Goal: Transaction & Acquisition: Purchase product/service

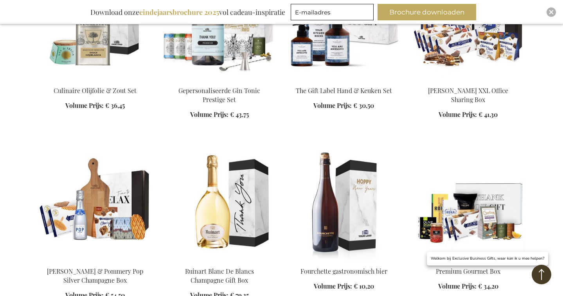
scroll to position [1330, 0]
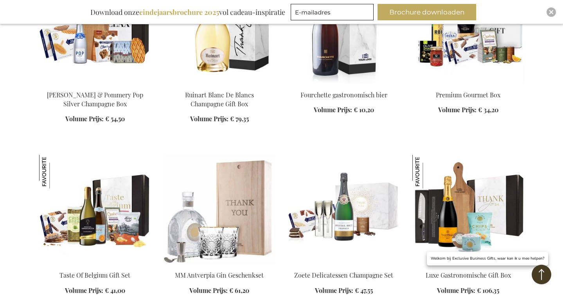
scroll to position [1504, 0]
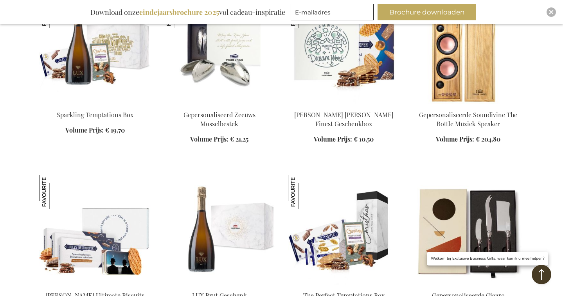
scroll to position [585, 0]
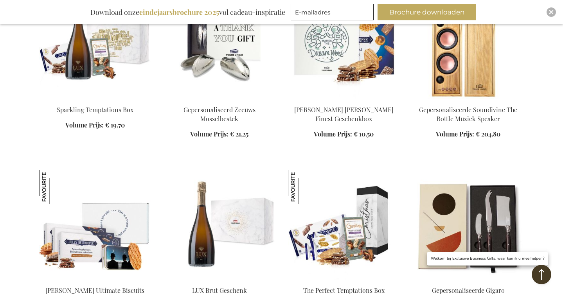
click at [228, 66] on img at bounding box center [220, 44] width 112 height 110
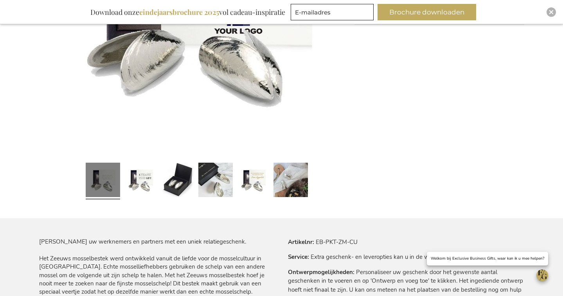
scroll to position [288, 0]
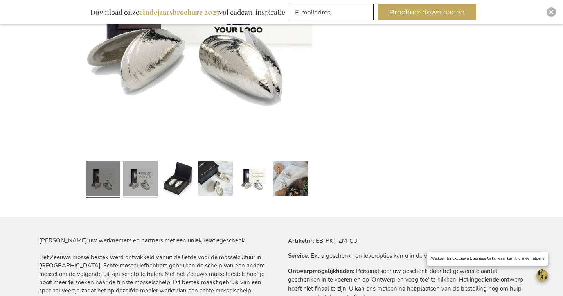
click at [145, 175] on link at bounding box center [140, 179] width 34 height 43
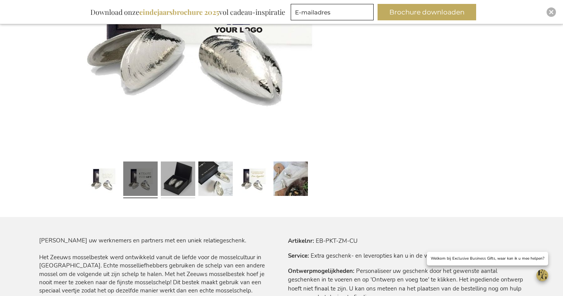
click at [179, 175] on link at bounding box center [178, 179] width 34 height 43
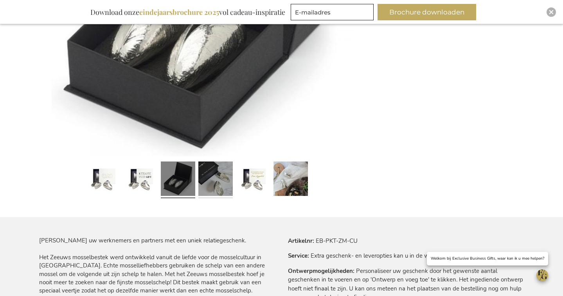
click at [203, 179] on link at bounding box center [215, 179] width 34 height 43
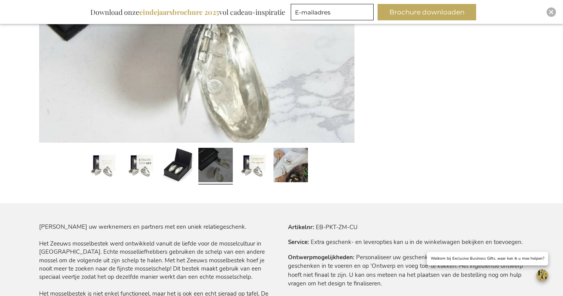
scroll to position [302, 0]
click at [284, 163] on link at bounding box center [290, 165] width 34 height 43
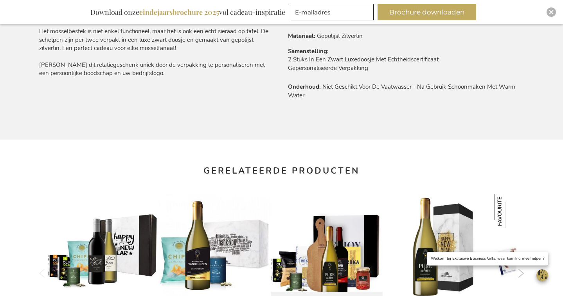
scroll to position [554, 0]
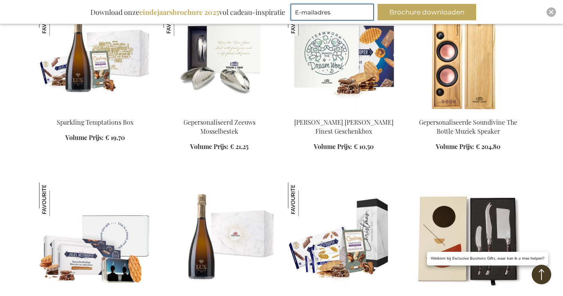
click at [355, 5] on input "E-mailadres" at bounding box center [332, 12] width 83 height 16
type input "samira@supportbysam.nl"
